Goal: Task Accomplishment & Management: Manage account settings

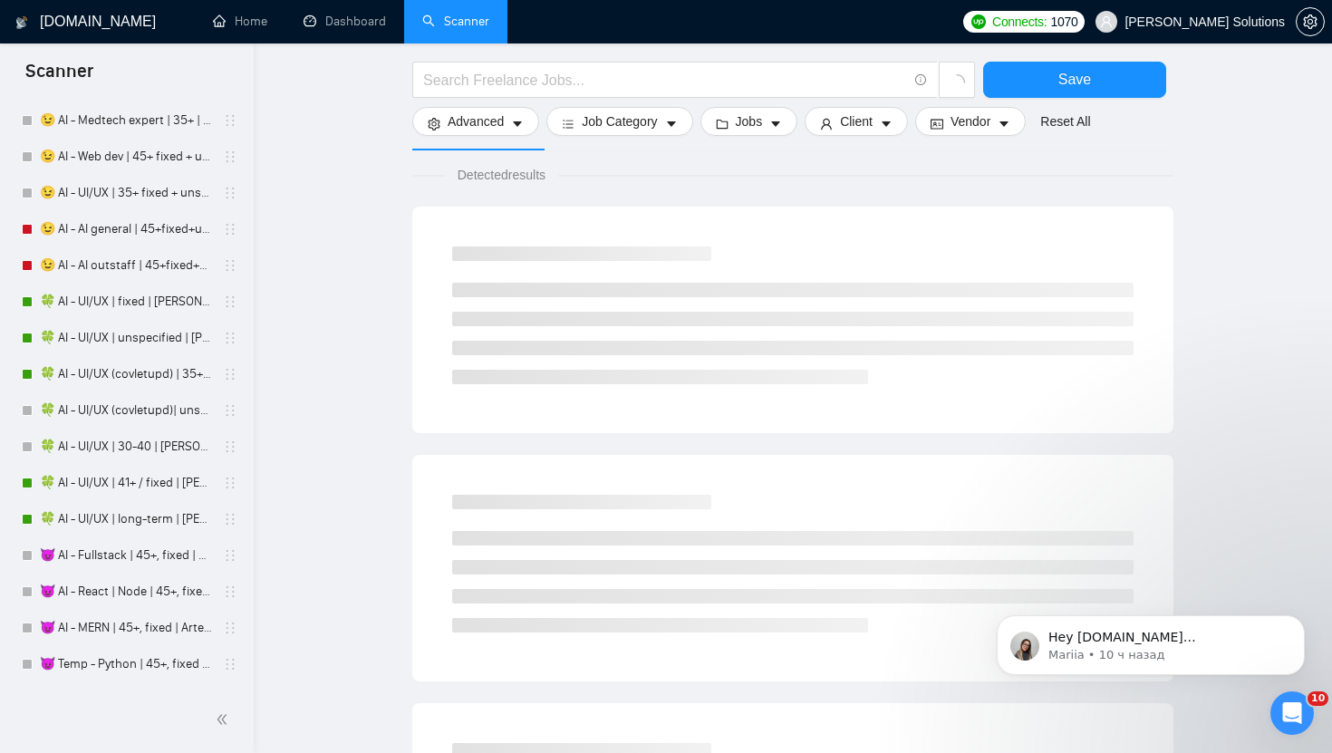
scroll to position [3562, 0]
click at [133, 305] on link "🍀 AI - UI/UX | fixed | [PERSON_NAME] ([GEOGRAPHIC_DATA]/[GEOGRAPHIC_DATA])" at bounding box center [126, 303] width 172 height 36
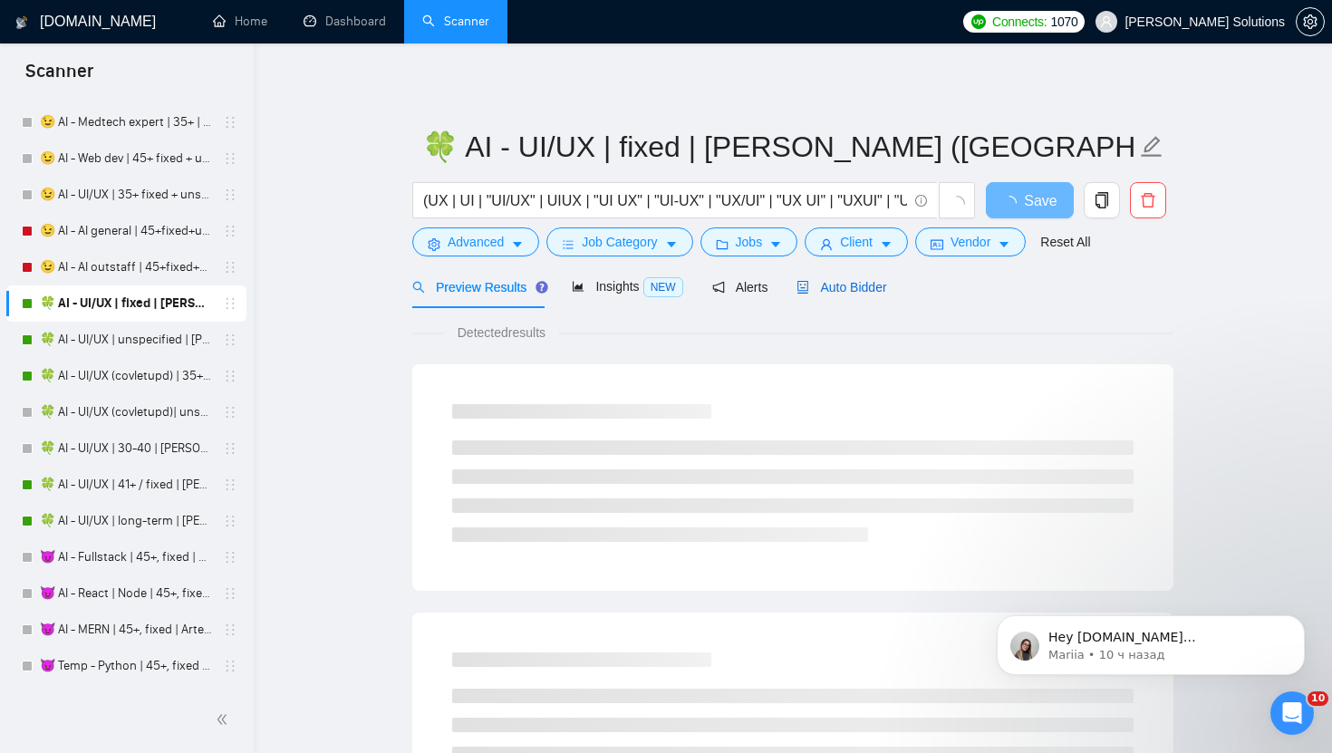
click at [882, 285] on span "Auto Bidder" at bounding box center [842, 287] width 90 height 15
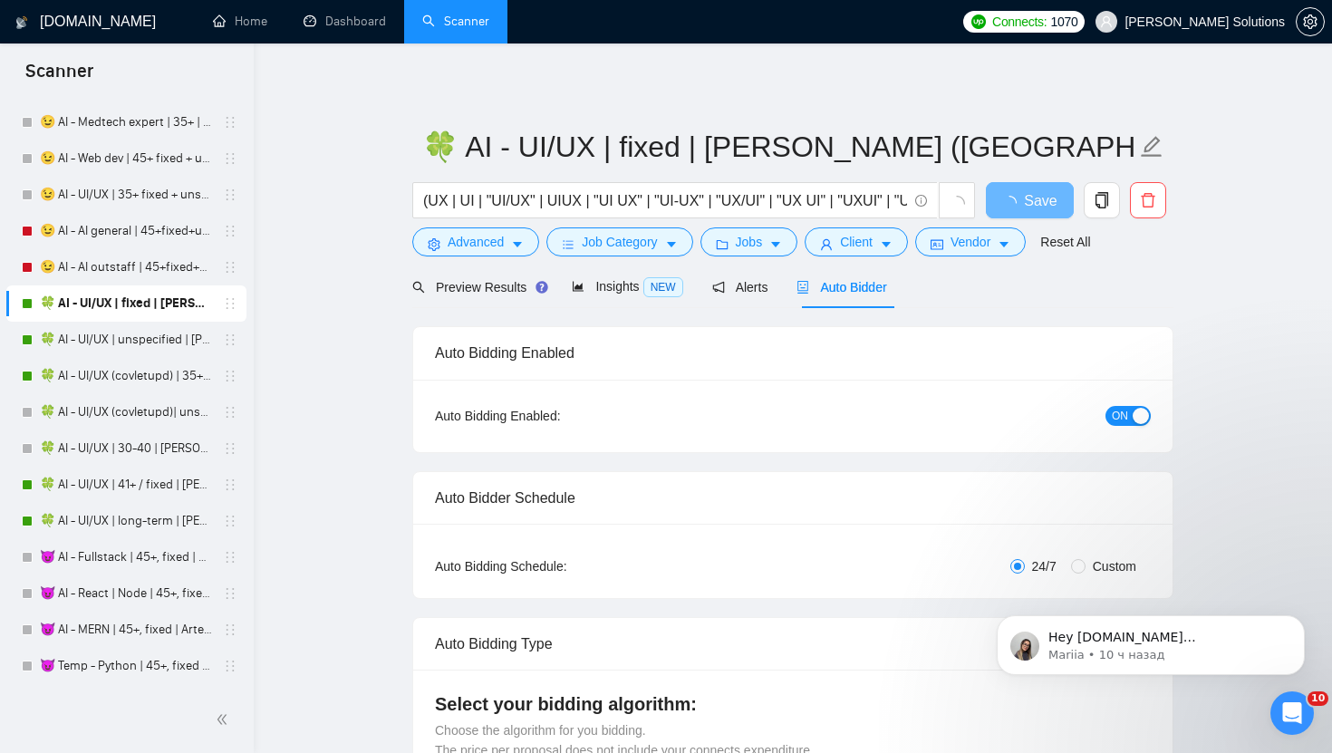
radio input "false"
radio input "true"
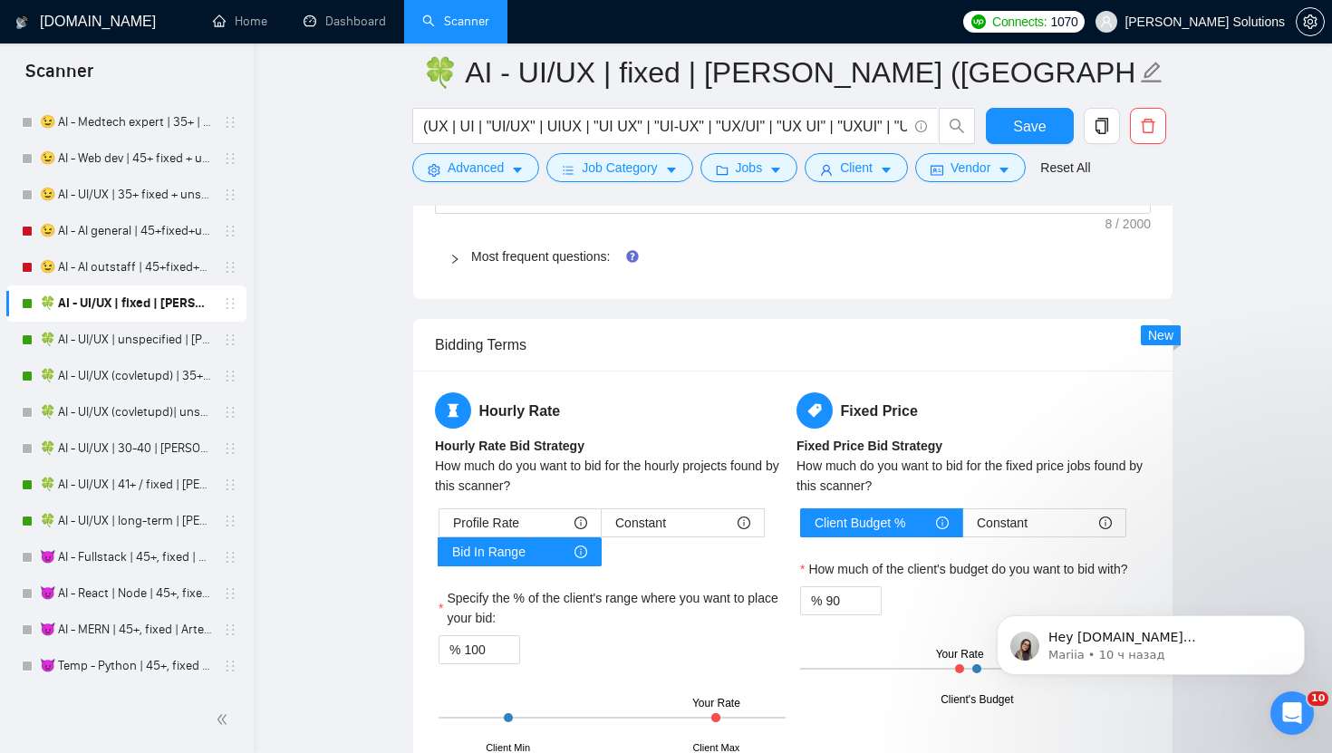
scroll to position [3182, 0]
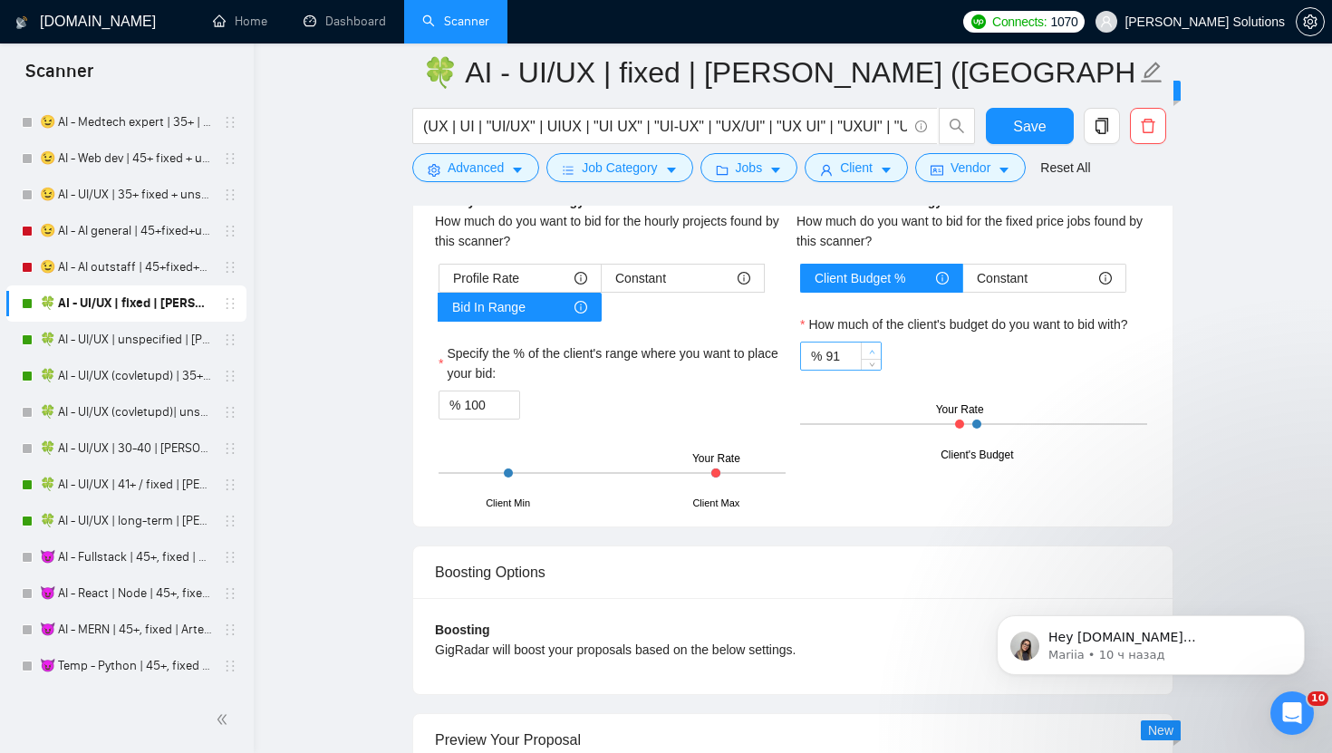
click at [868, 346] on span "up" at bounding box center [871, 351] width 11 height 11
type input "95"
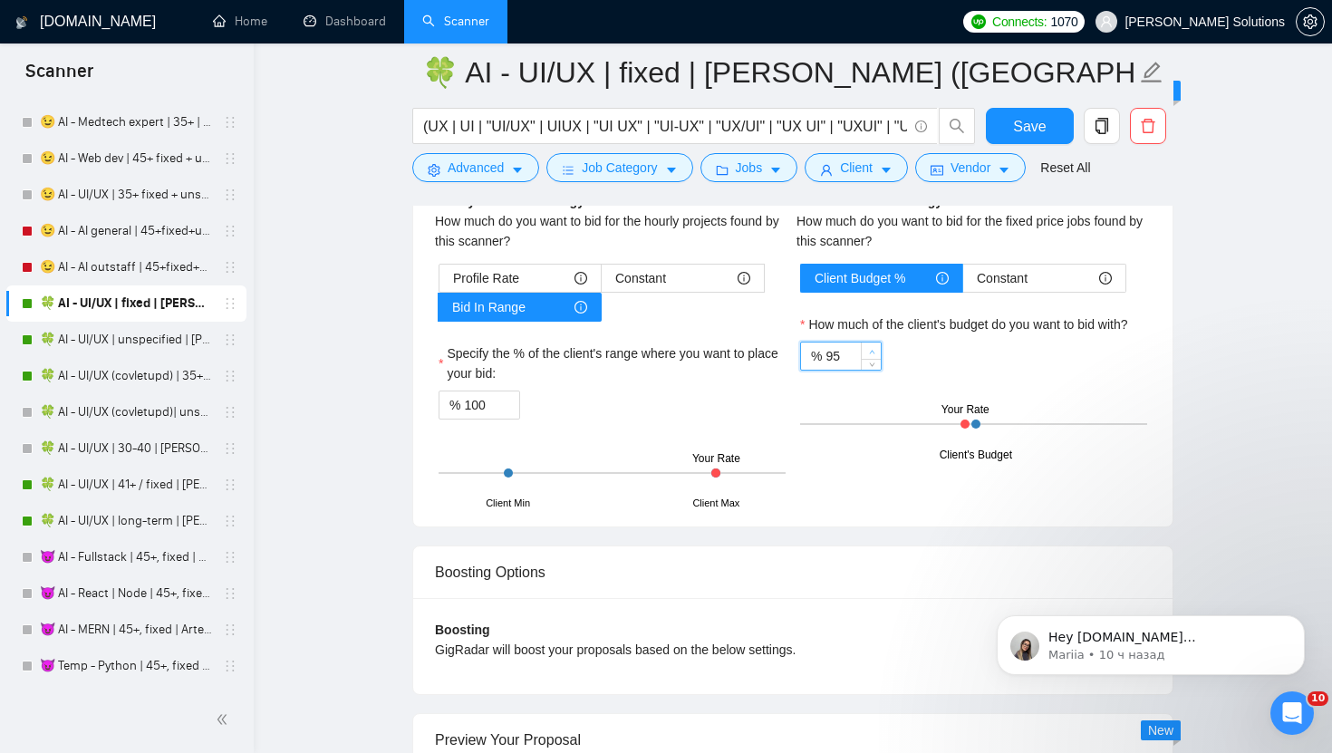
click at [868, 346] on span "up" at bounding box center [871, 351] width 11 height 11
click at [1040, 137] on span "Save" at bounding box center [1029, 126] width 33 height 23
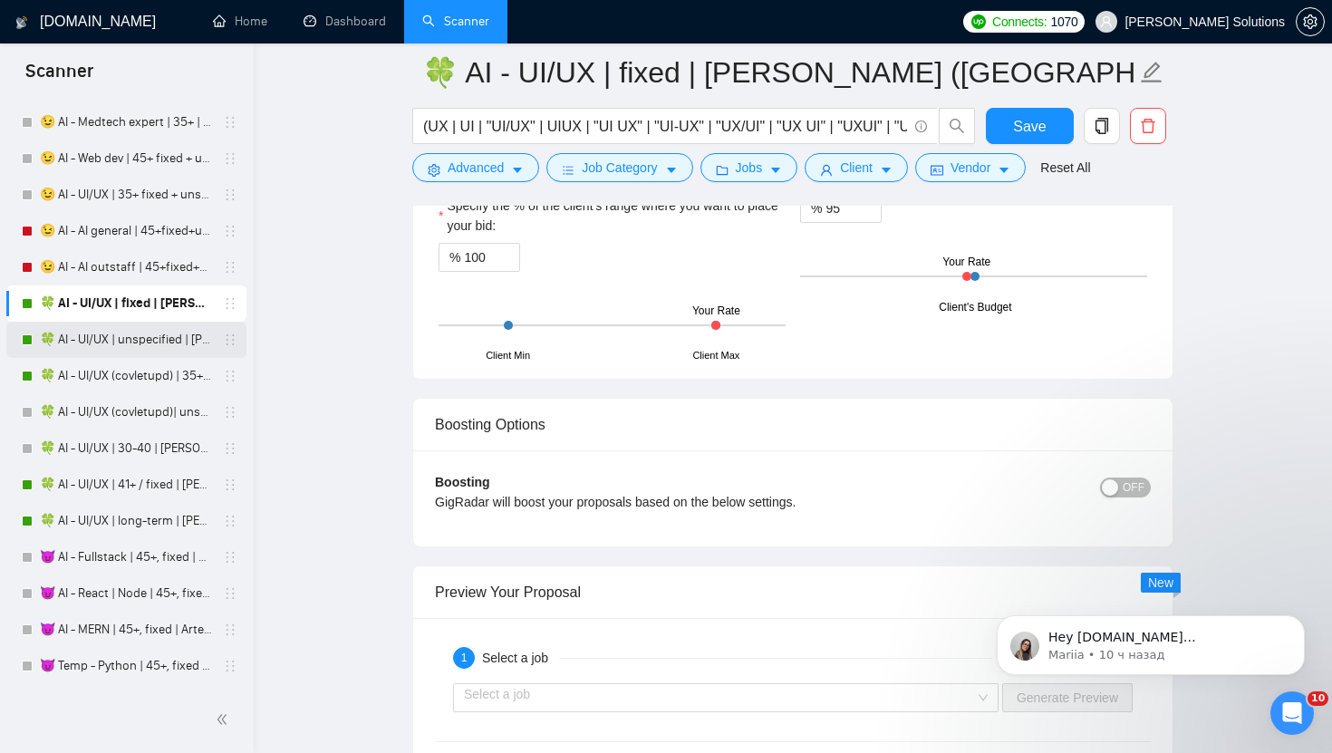
click at [156, 331] on link "🍀 AI - UI/UX | unspecified | [PERSON_NAME] ([GEOGRAPHIC_DATA]/[GEOGRAPHIC_DATA])" at bounding box center [126, 340] width 172 height 36
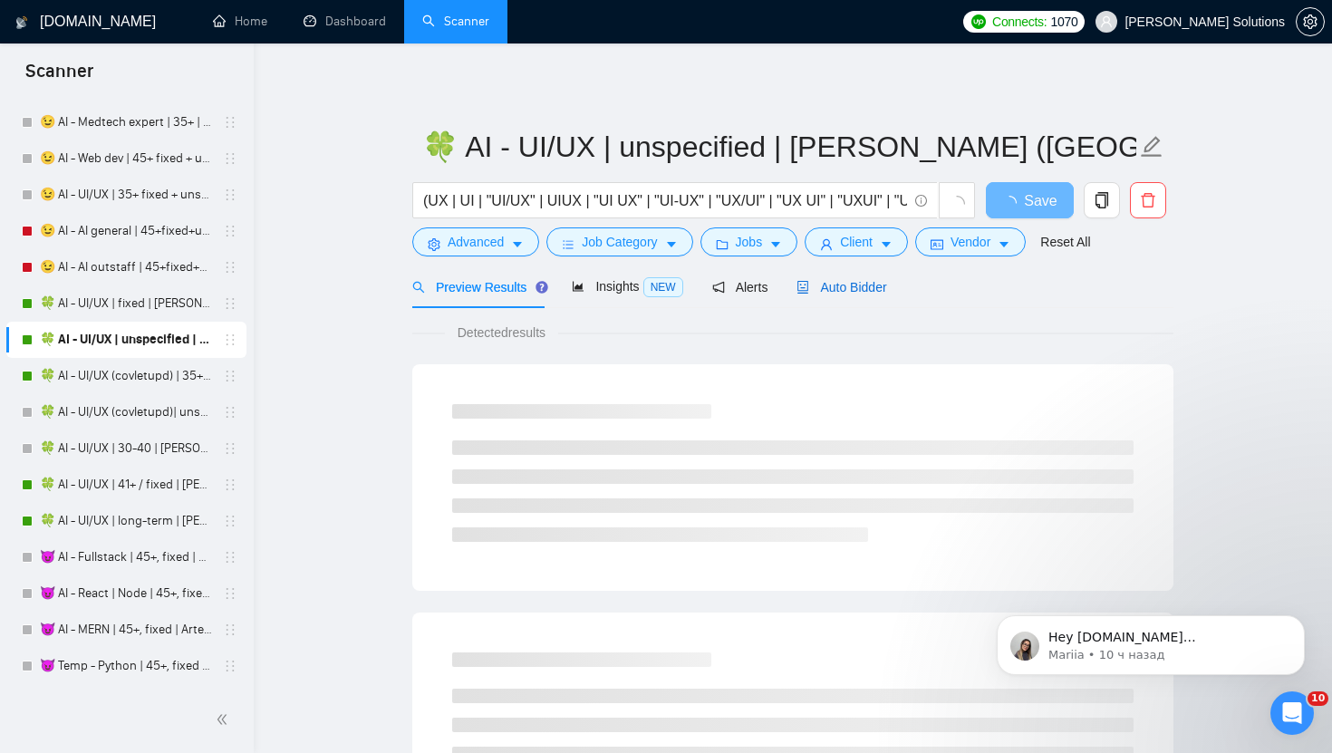
click at [868, 282] on span "Auto Bidder" at bounding box center [842, 287] width 90 height 15
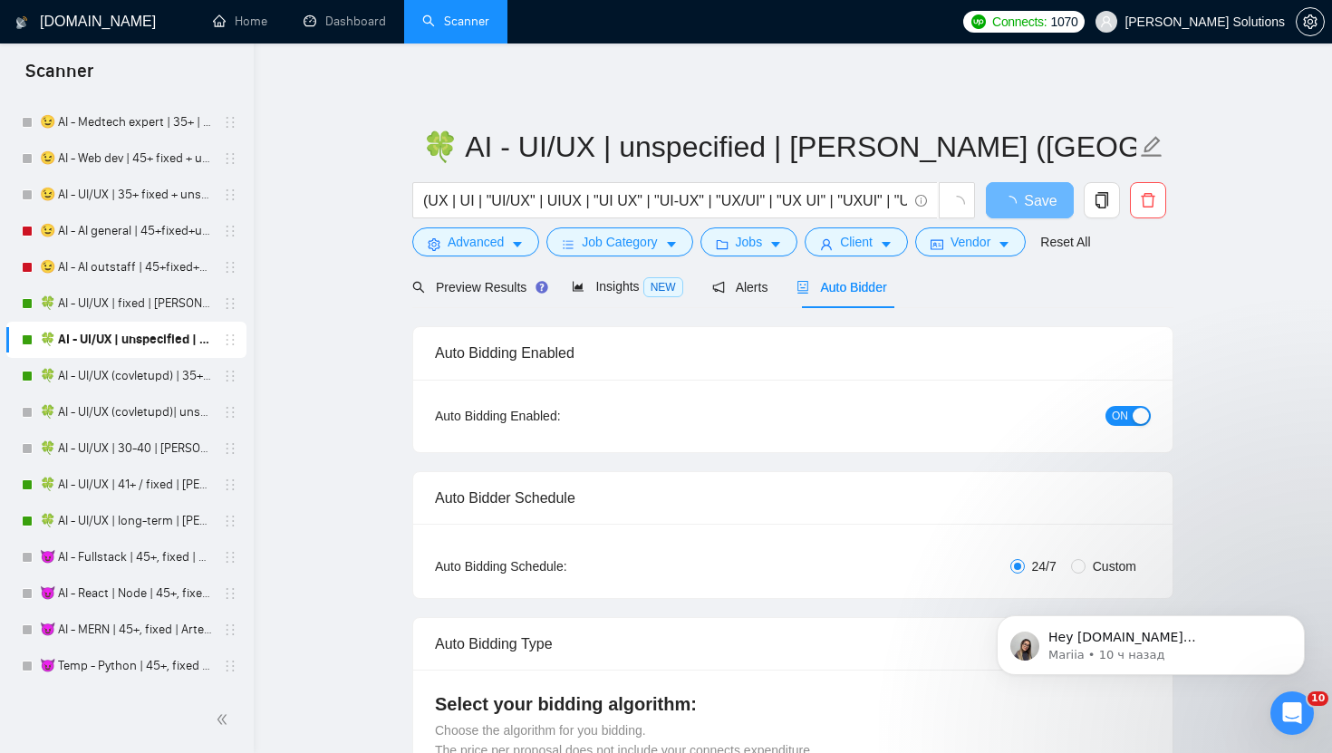
radio input "false"
radio input "true"
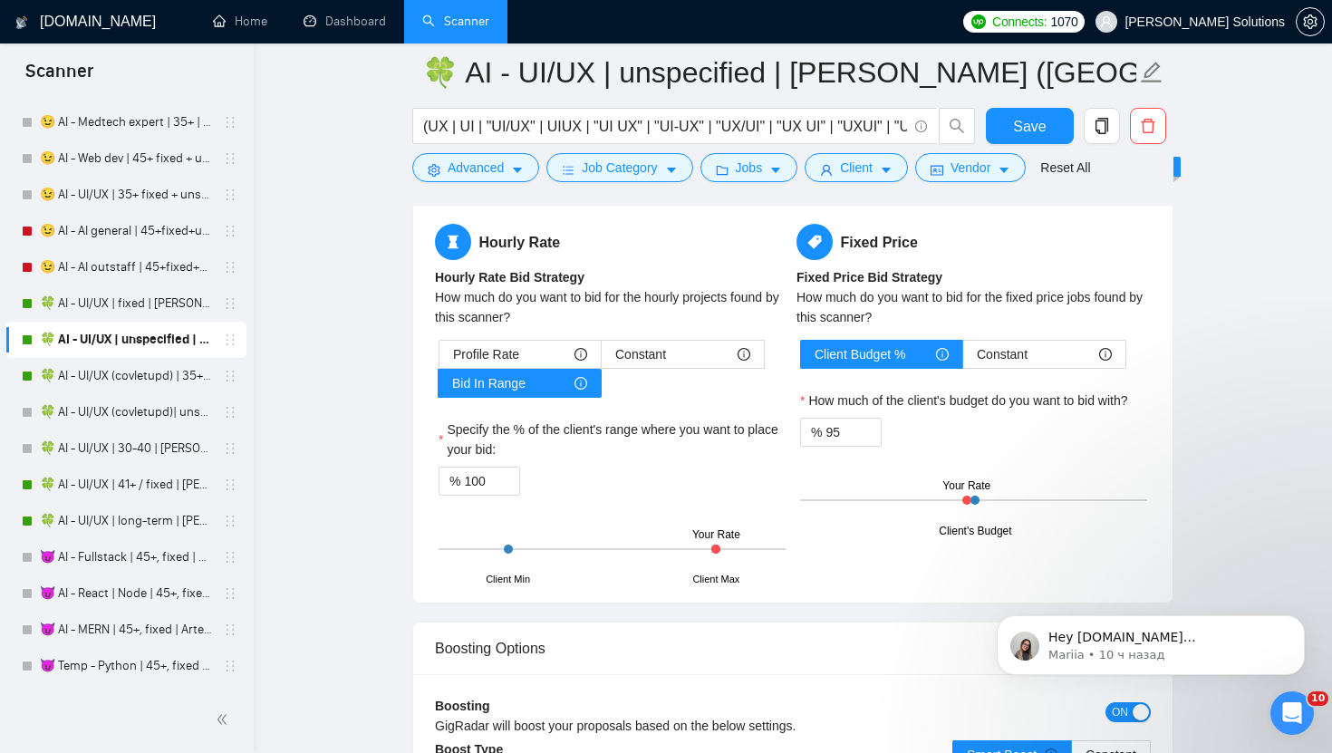
scroll to position [3112, 0]
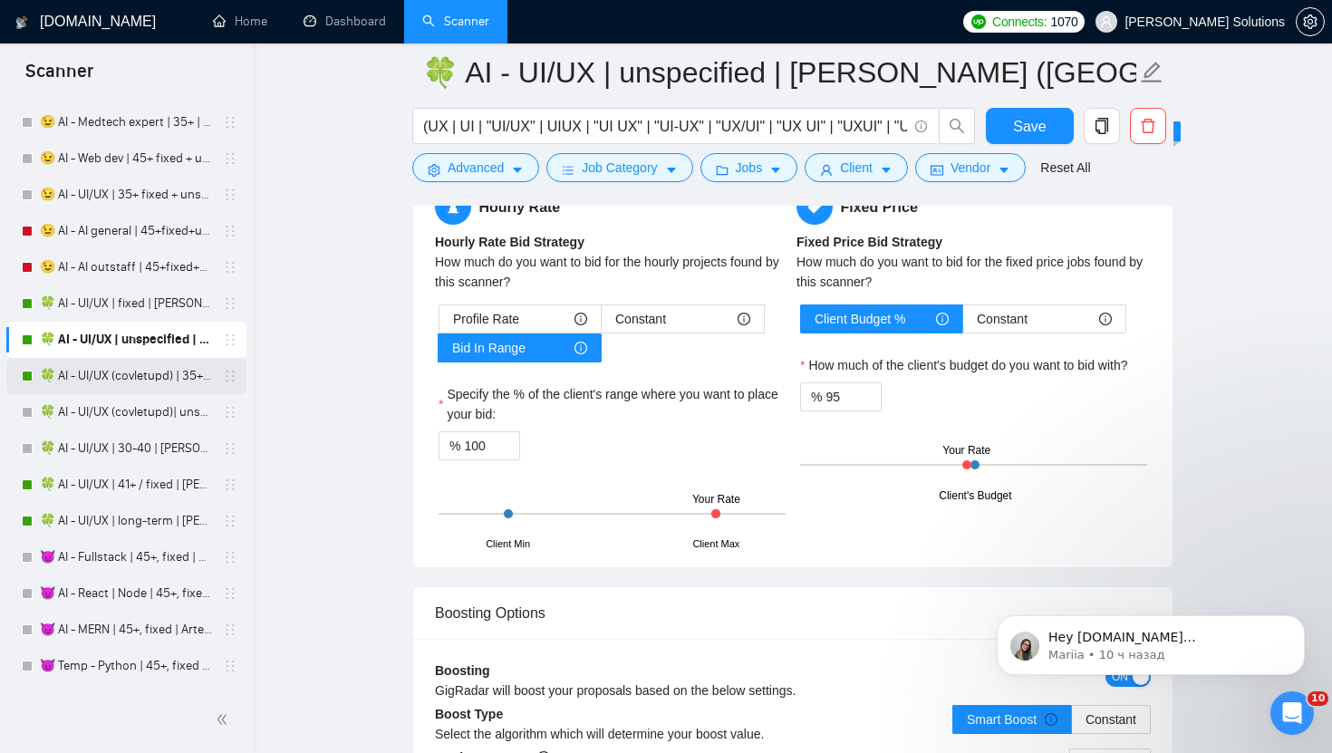
click at [162, 367] on link "🍀 AI - UI/UX (covletupd) | 35+ | [PERSON_NAME] ([GEOGRAPHIC_DATA]/[GEOGRAPHIC_D…" at bounding box center [126, 376] width 172 height 36
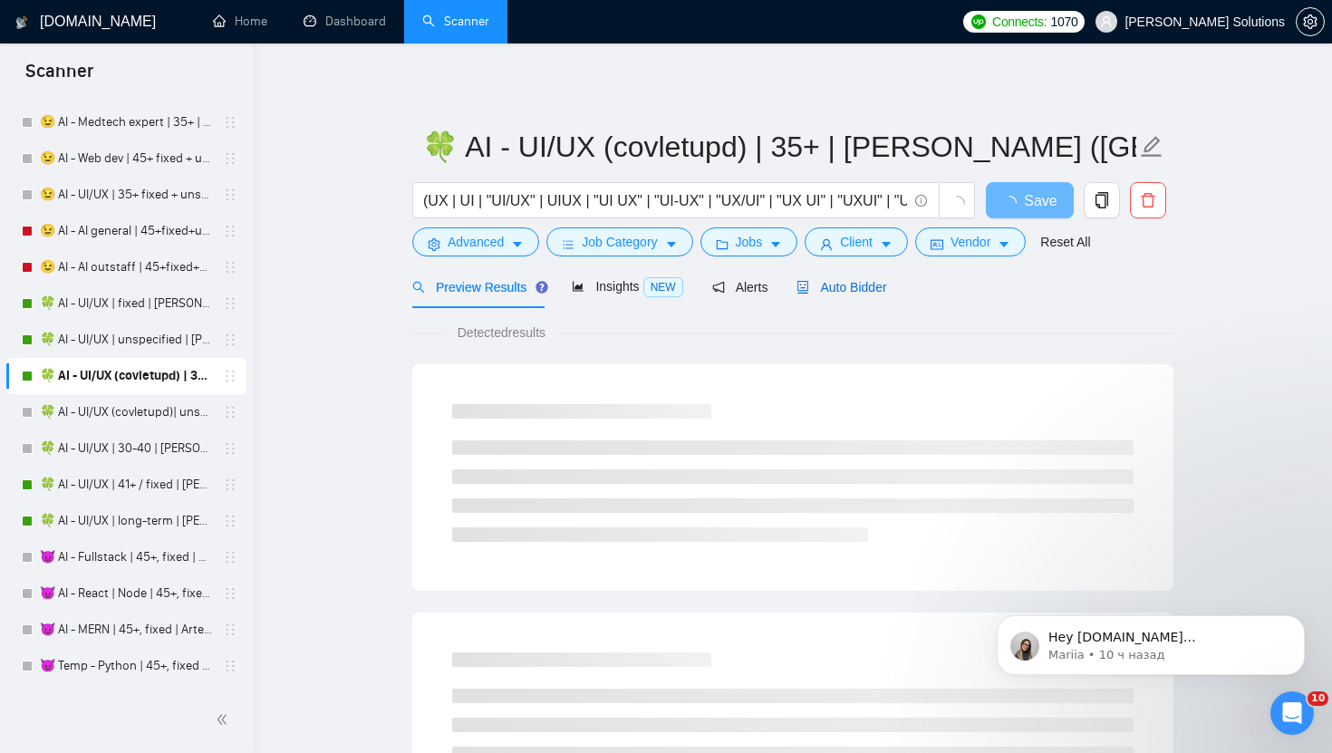
click at [854, 280] on span "Auto Bidder" at bounding box center [842, 287] width 90 height 15
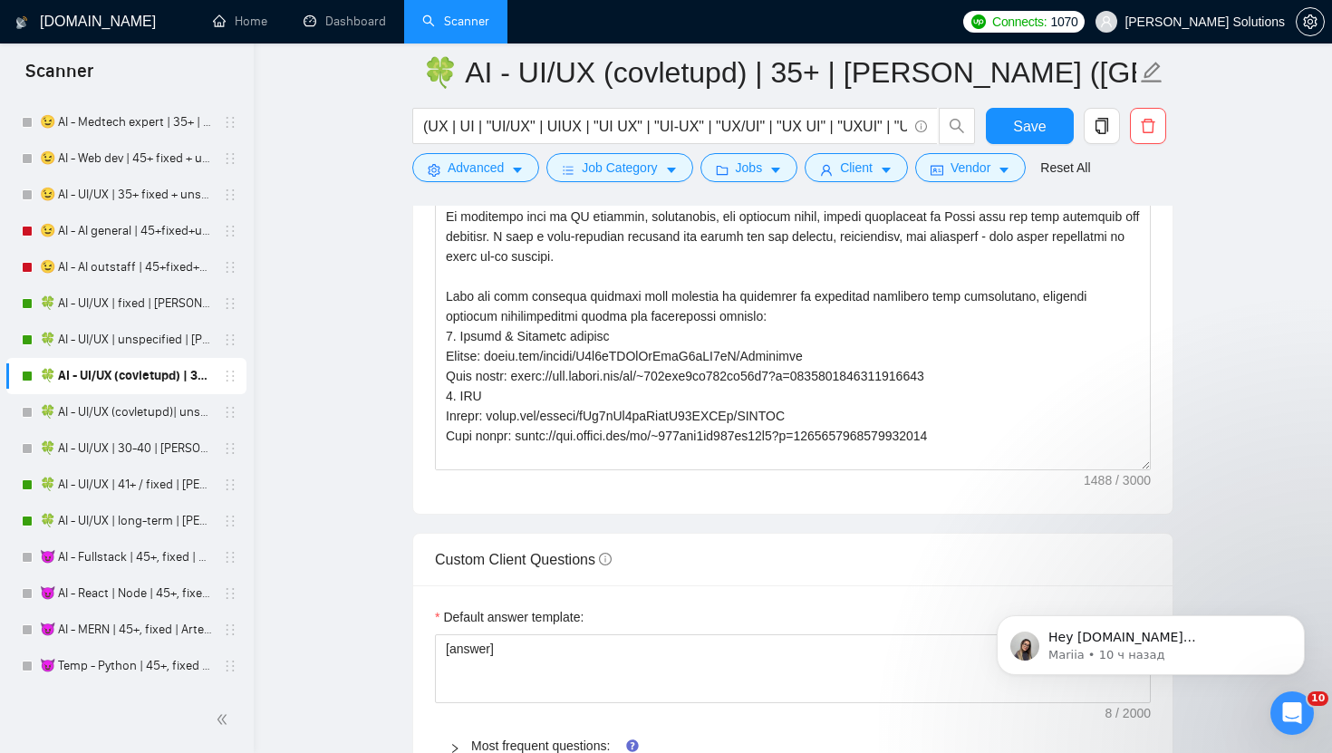
scroll to position [2995, 0]
